Goal: Check status: Check status

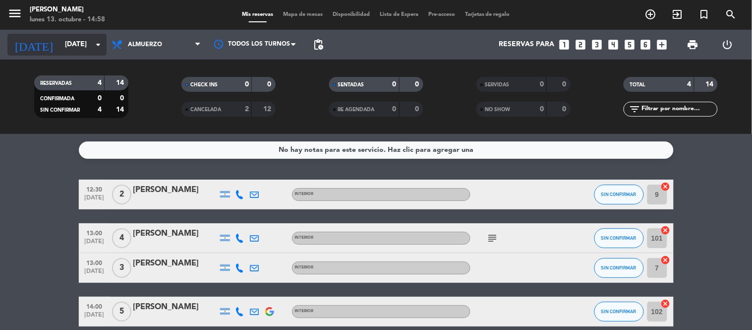
click at [96, 47] on icon "arrow_drop_down" at bounding box center [98, 45] width 12 height 12
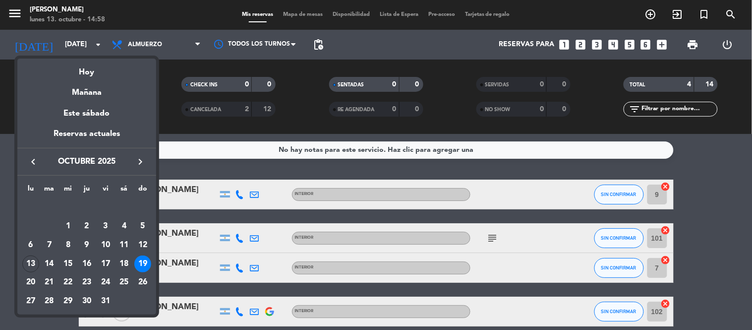
click at [177, 118] on div at bounding box center [376, 165] width 752 height 330
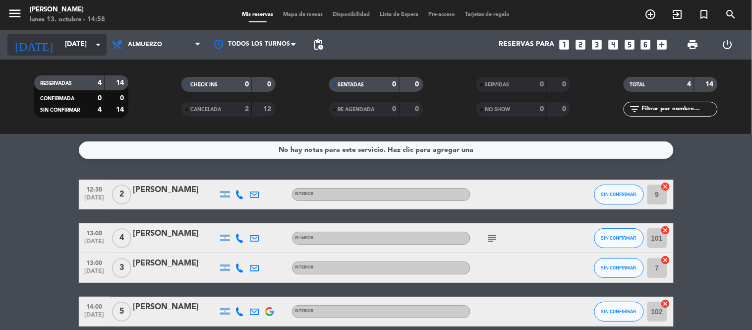
click at [95, 45] on icon "arrow_drop_down" at bounding box center [98, 45] width 12 height 12
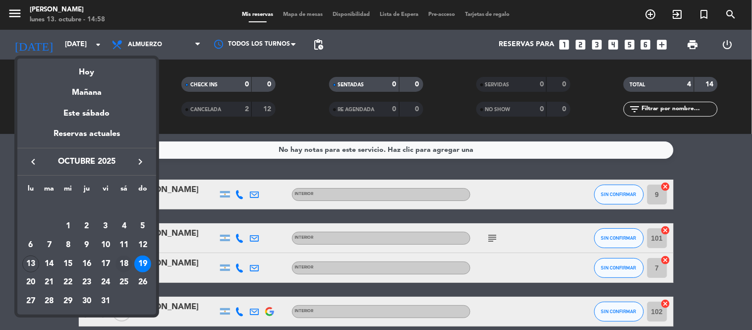
click at [125, 259] on div "18" at bounding box center [124, 263] width 17 height 17
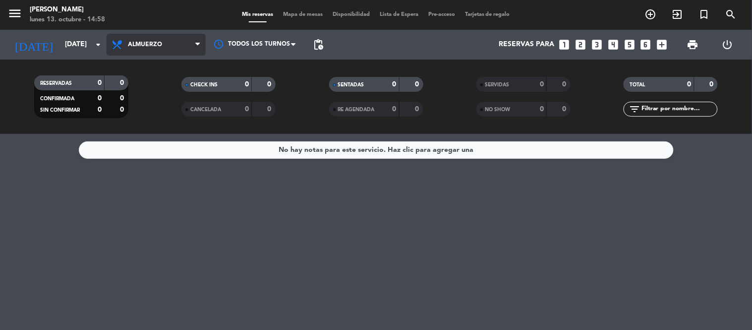
click at [177, 42] on span "Almuerzo" at bounding box center [156, 45] width 99 height 22
click at [146, 110] on div "menu Dashi - Rosario [DATE] 13. octubre - 14:58 Mis reservas Mapa de mesas Disp…" at bounding box center [376, 67] width 752 height 134
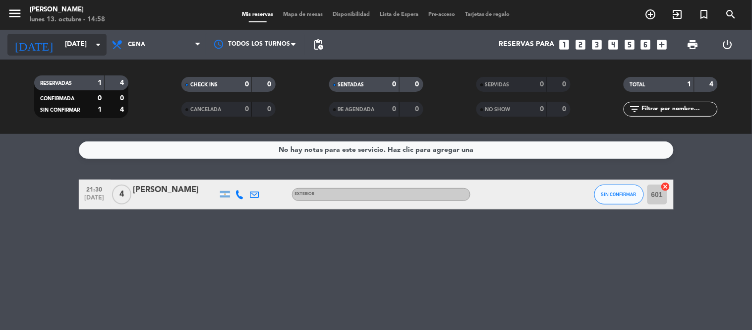
click at [90, 48] on input "[DATE]" at bounding box center [107, 45] width 94 height 18
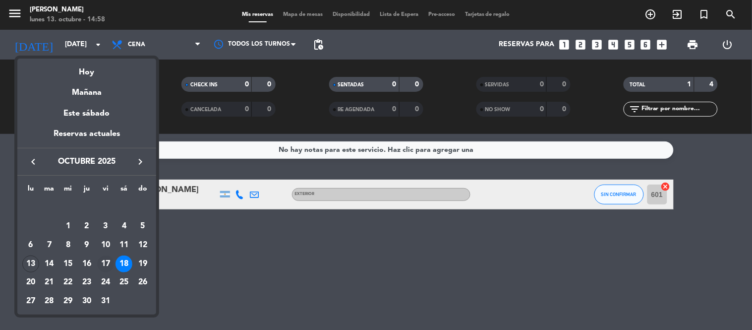
click at [106, 260] on div "17" at bounding box center [105, 263] width 17 height 17
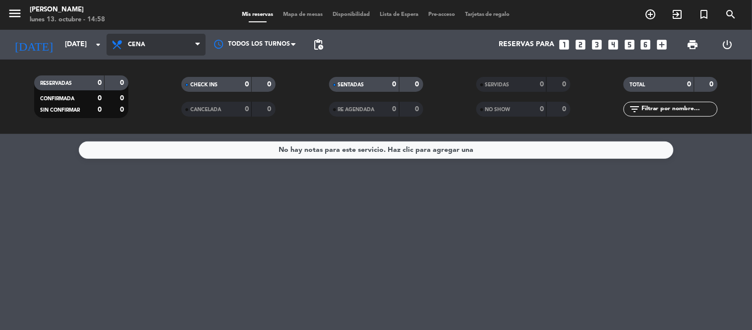
click at [163, 43] on span "Cena" at bounding box center [156, 45] width 99 height 22
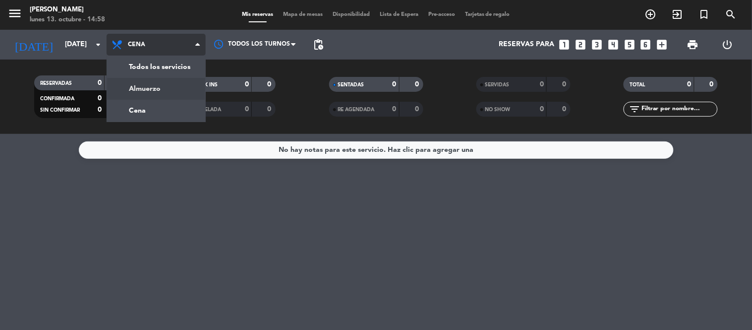
click at [154, 90] on div "menu Dashi - Rosario [DATE] 13. octubre - 14:58 Mis reservas Mapa de mesas Disp…" at bounding box center [376, 67] width 752 height 134
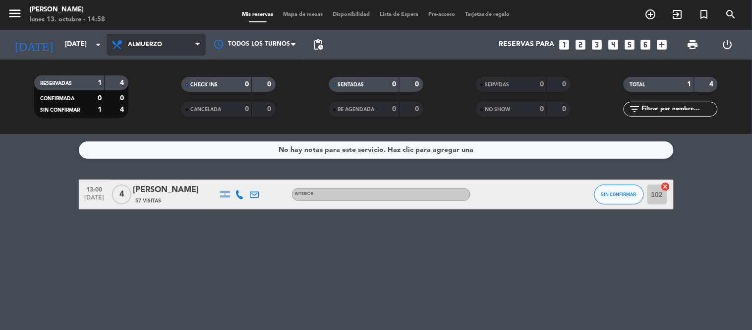
click at [152, 45] on span "Almuerzo" at bounding box center [145, 44] width 34 height 7
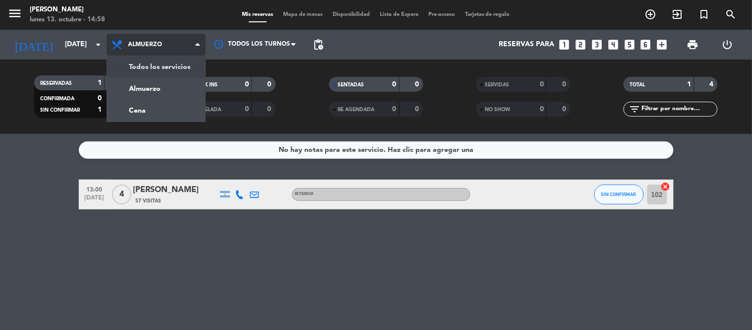
click at [153, 39] on span "Almuerzo" at bounding box center [156, 45] width 99 height 22
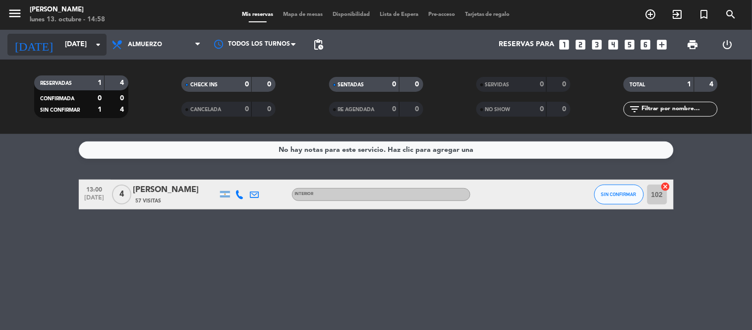
click at [78, 43] on input "[DATE]" at bounding box center [107, 45] width 94 height 18
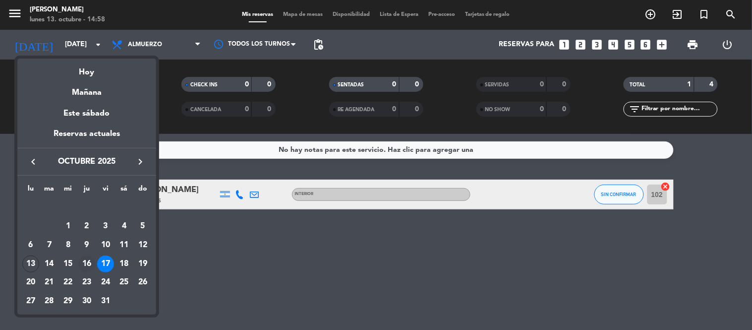
click at [82, 265] on div "16" at bounding box center [86, 263] width 17 height 17
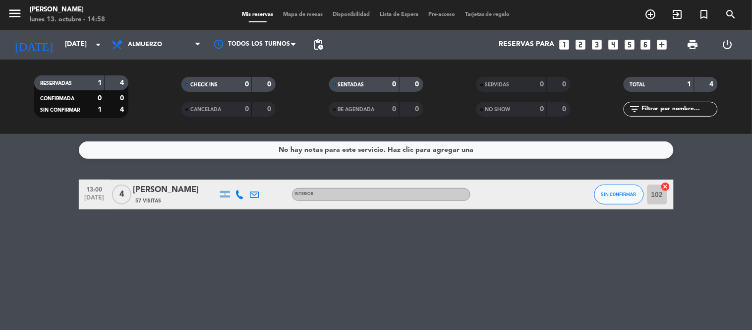
type input "[DEMOGRAPHIC_DATA][DATE]"
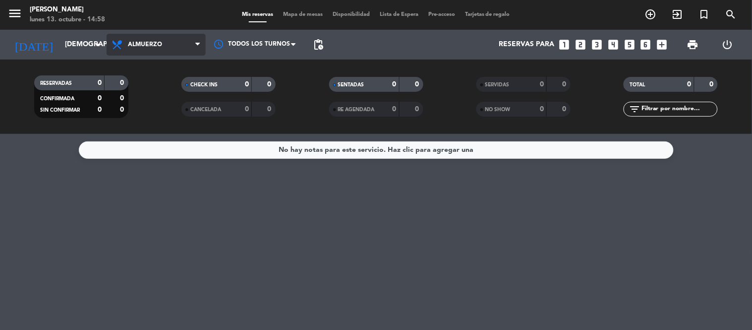
click at [167, 40] on span "Almuerzo" at bounding box center [156, 45] width 99 height 22
click at [144, 110] on div "menu Dashi - Rosario [DATE] 13. octubre - 14:58 Mis reservas Mapa de mesas Disp…" at bounding box center [376, 67] width 752 height 134
